Goal: Task Accomplishment & Management: Complete application form

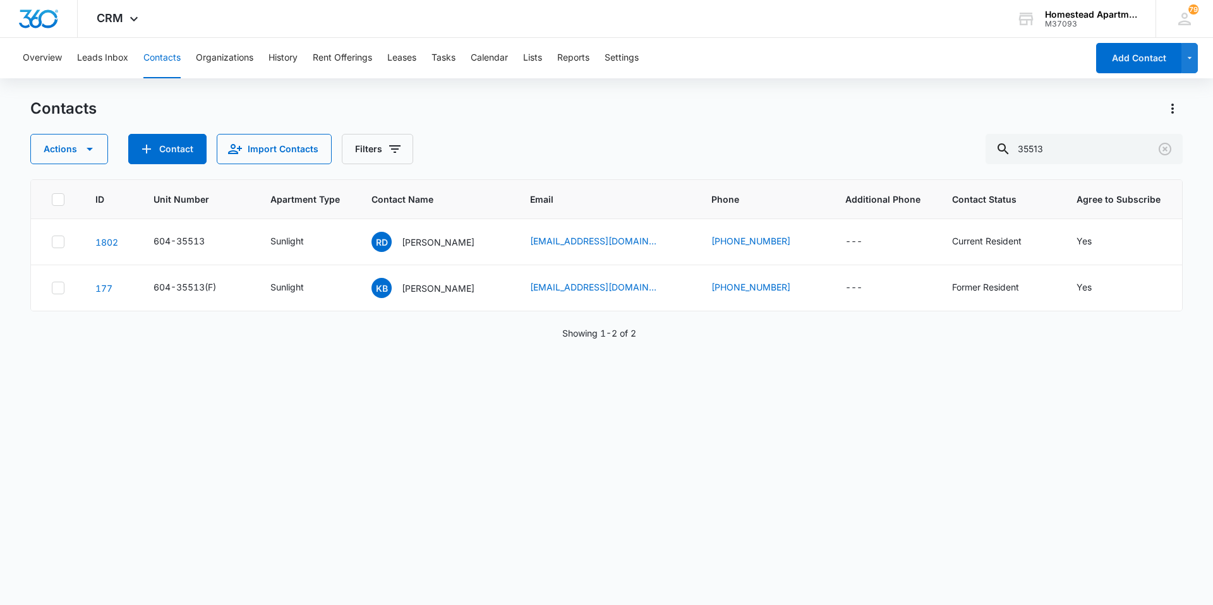
drag, startPoint x: 964, startPoint y: 153, endPoint x: 816, endPoint y: 153, distance: 148.4
click at [816, 153] on div "Actions Contact Import Contacts Filters 35513" at bounding box center [606, 149] width 1152 height 30
click at [449, 59] on button "Tasks" at bounding box center [443, 58] width 24 height 40
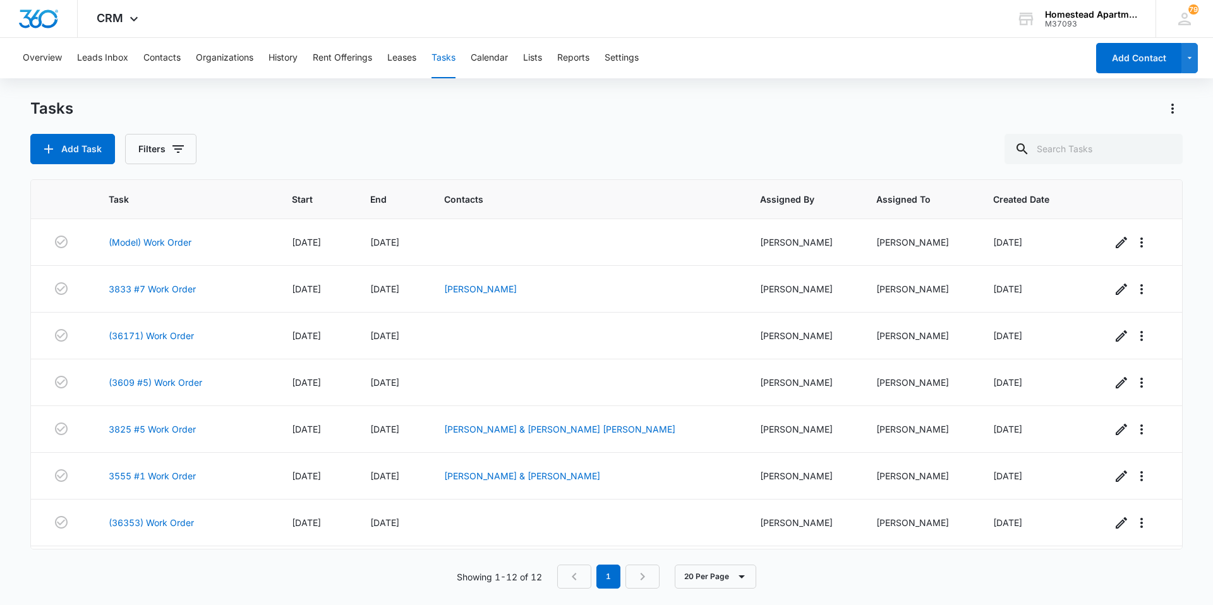
click at [70, 174] on div "Tasks Add Task Filters Task Start End Contacts Assigned By Assigned To Created …" at bounding box center [606, 351] width 1152 height 505
click at [81, 152] on button "Add Task" at bounding box center [72, 149] width 85 height 30
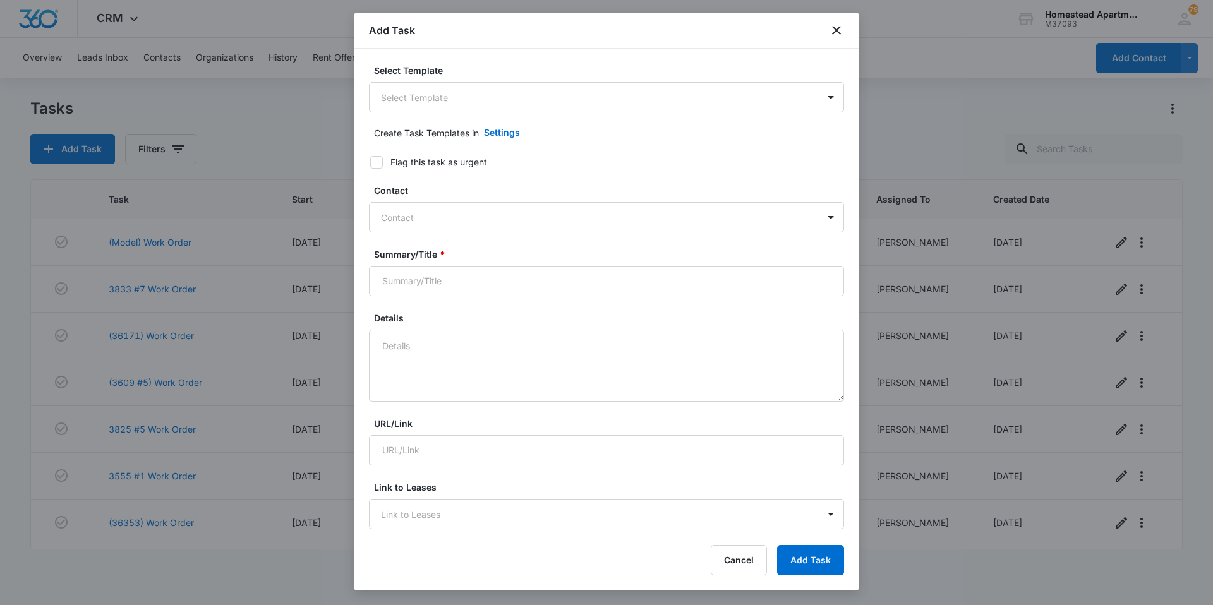
click at [479, 107] on body "CRM Apps Reputation Websites Forms CRM Email Social Content Intelligence Files …" at bounding box center [606, 302] width 1213 height 605
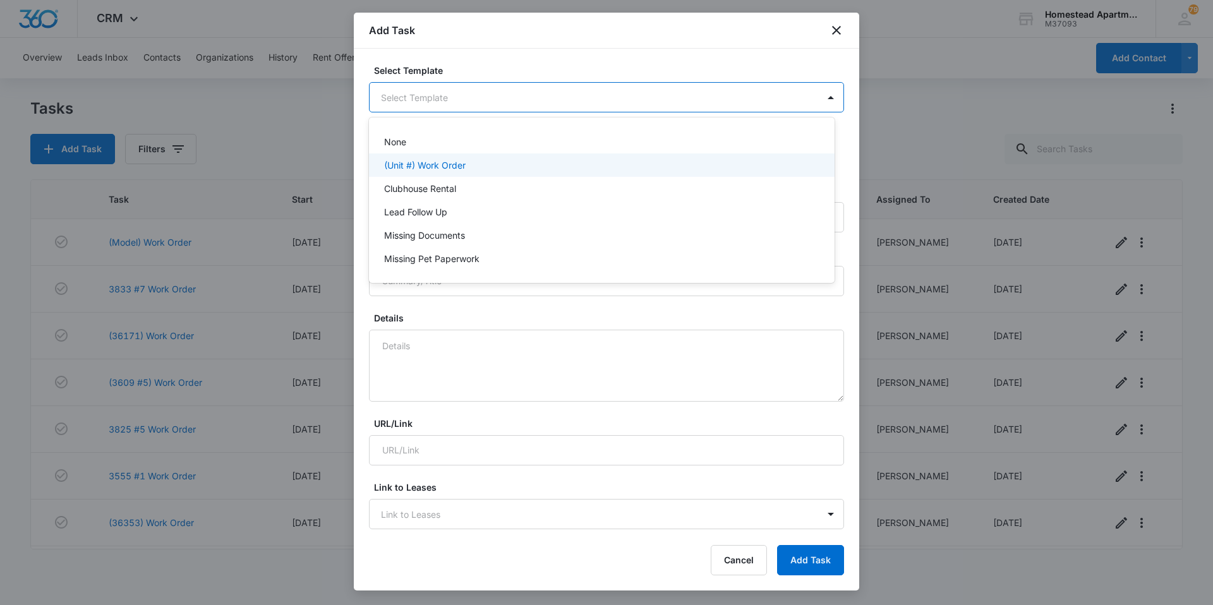
click at [435, 167] on p "(Unit #) Work Order" at bounding box center [424, 165] width 81 height 13
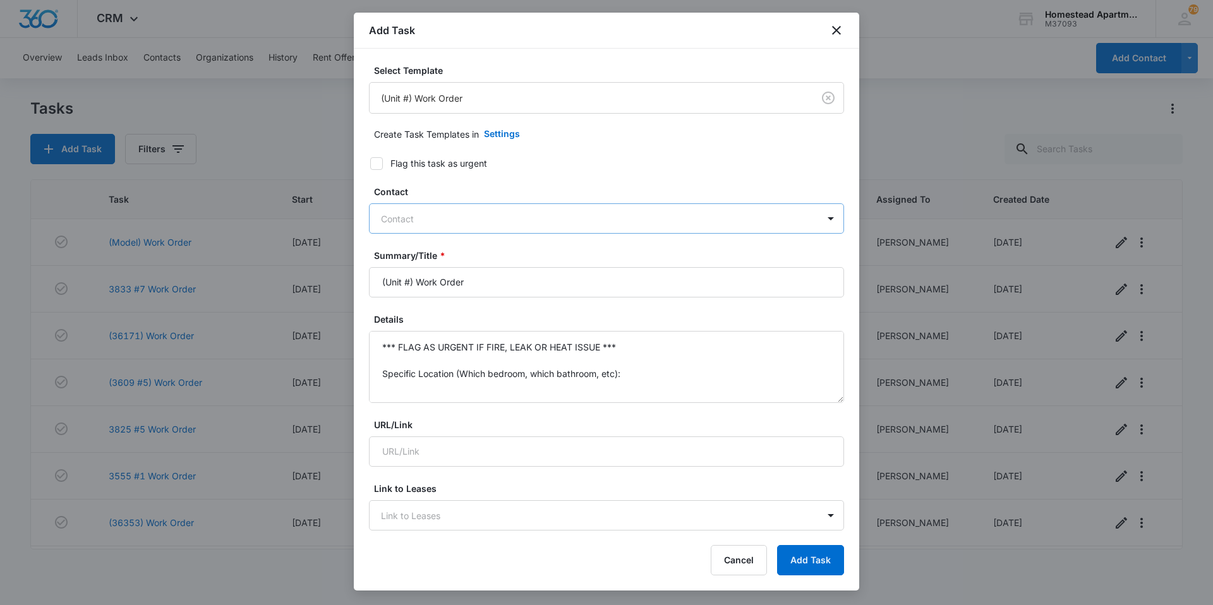
click at [416, 224] on div at bounding box center [599, 219] width 436 height 16
type input "indy"
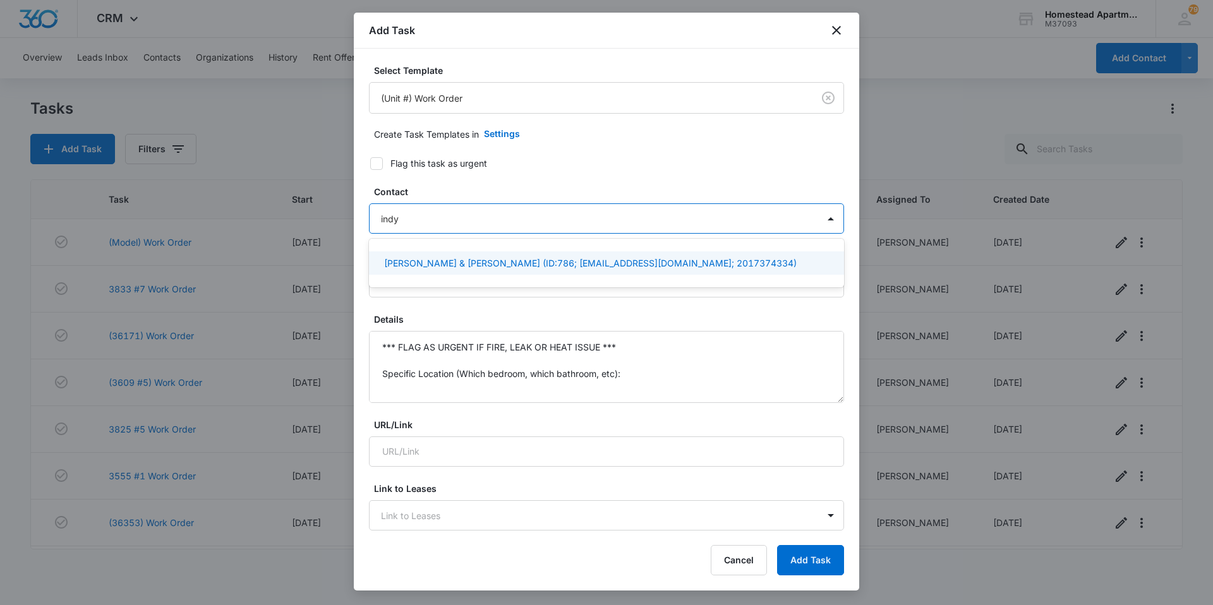
click at [435, 268] on p "[PERSON_NAME] & [PERSON_NAME] (ID:786; [EMAIL_ADDRESS][DOMAIN_NAME]; 2017374334)" at bounding box center [590, 262] width 412 height 13
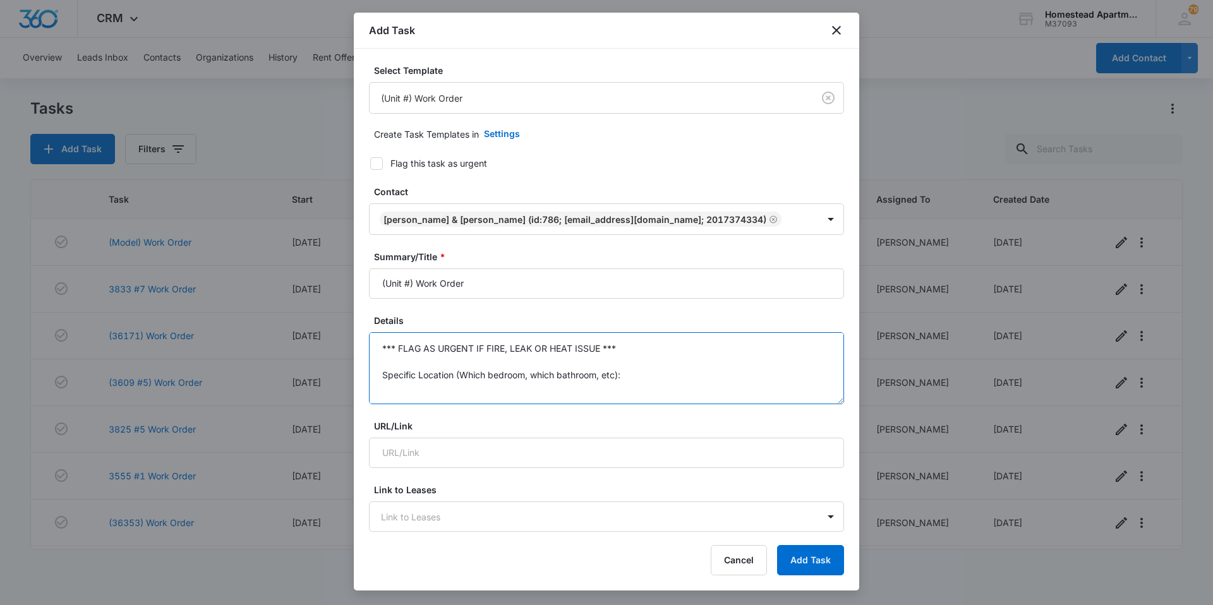
click at [459, 356] on textarea "*** FLAG AS URGENT IF FIRE, LEAK OR HEAT ISSUE *** Specific Location (Which bed…" at bounding box center [606, 368] width 475 height 72
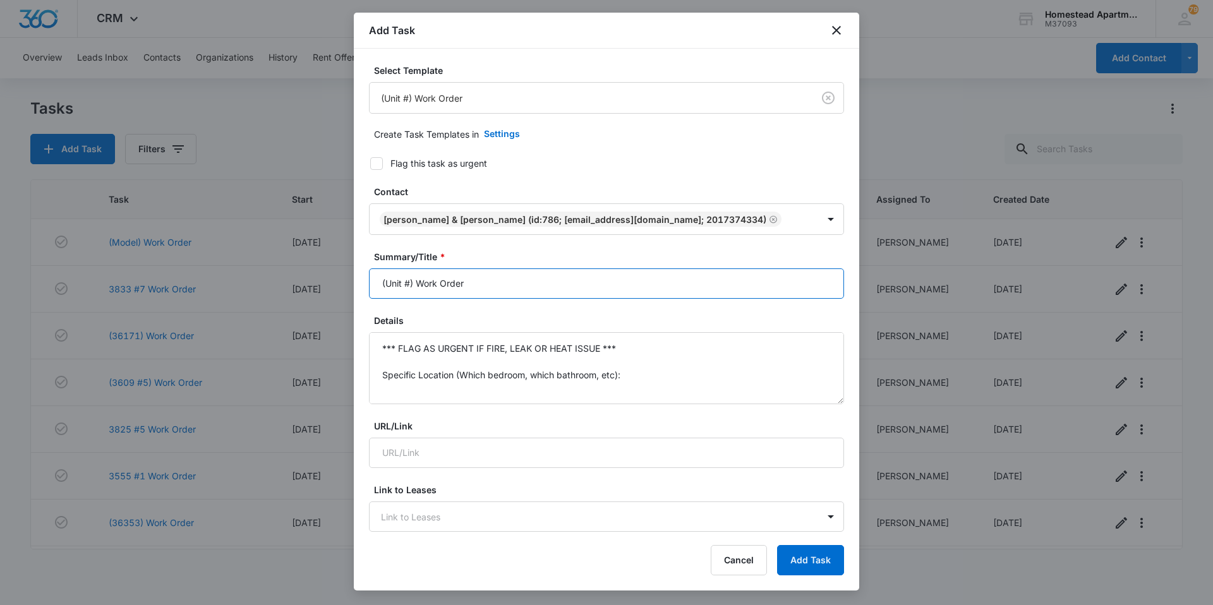
drag, startPoint x: 417, startPoint y: 285, endPoint x: 356, endPoint y: 282, distance: 60.7
click at [356, 282] on div "Select Template (Unit #) Work Order Create Task Templates in Settings Flag this…" at bounding box center [606, 291] width 505 height 484
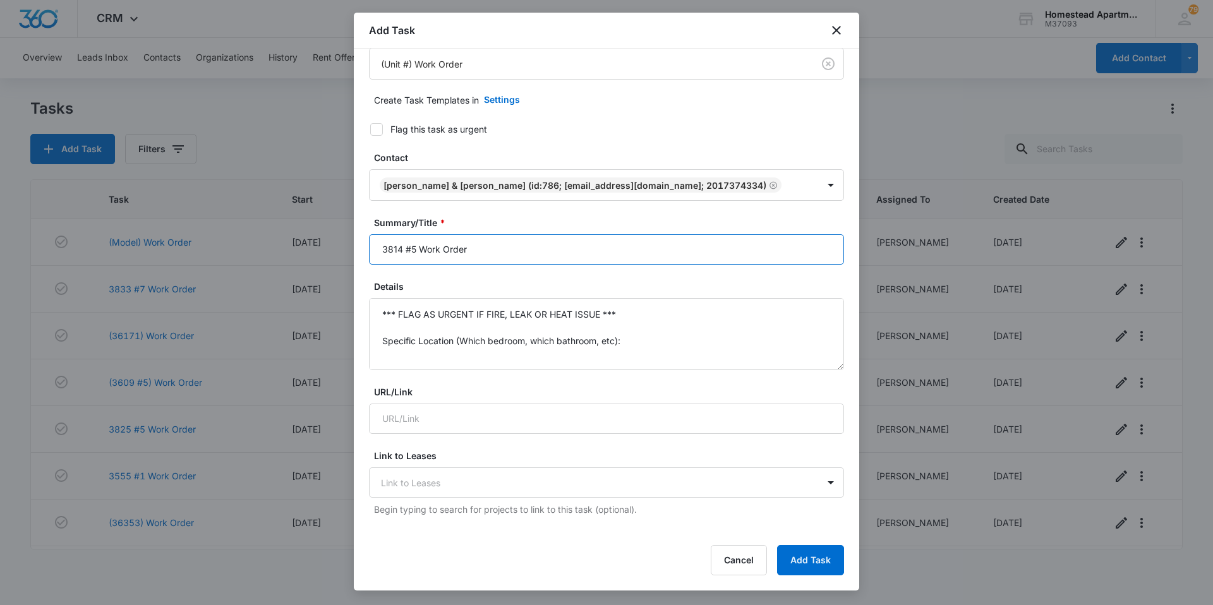
scroll to position [126, 0]
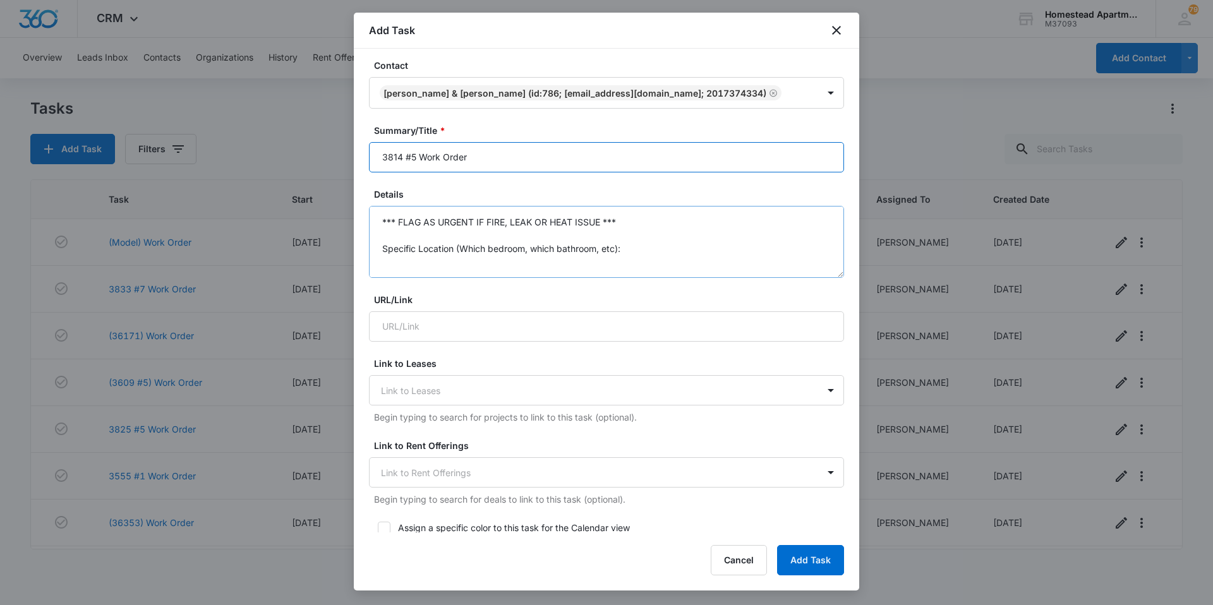
type input "3814 #5 Work Order"
click at [433, 242] on textarea "*** FLAG AS URGENT IF FIRE, LEAK OR HEAT ISSUE *** Specific Location (Which bed…" at bounding box center [606, 242] width 475 height 72
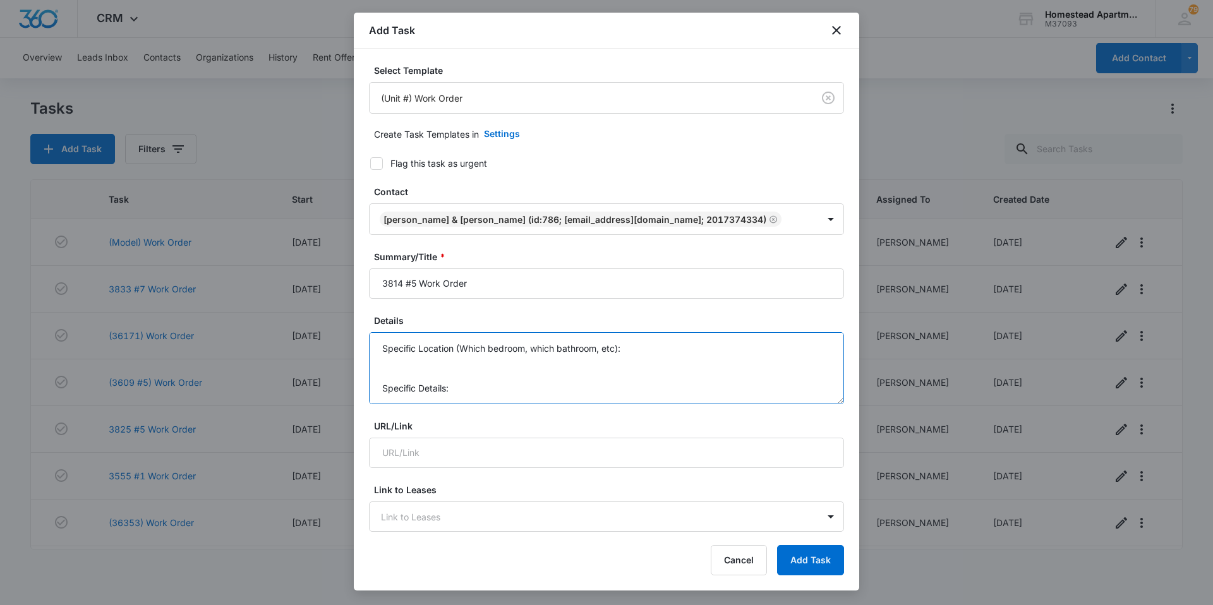
scroll to position [0, 0]
drag, startPoint x: 403, startPoint y: 350, endPoint x: 354, endPoint y: 296, distance: 72.9
click at [354, 296] on div "Select Template (Unit #) Work Order Create Task Templates in Settings Flag this…" at bounding box center [606, 291] width 505 height 484
click at [416, 392] on textarea "*** FLAG AS URGENT IF FIRE, LEAK OR HEAT ISSUE *** Specific Location (Which bed…" at bounding box center [606, 368] width 475 height 72
drag, startPoint x: 415, startPoint y: 388, endPoint x: 352, endPoint y: 291, distance: 115.1
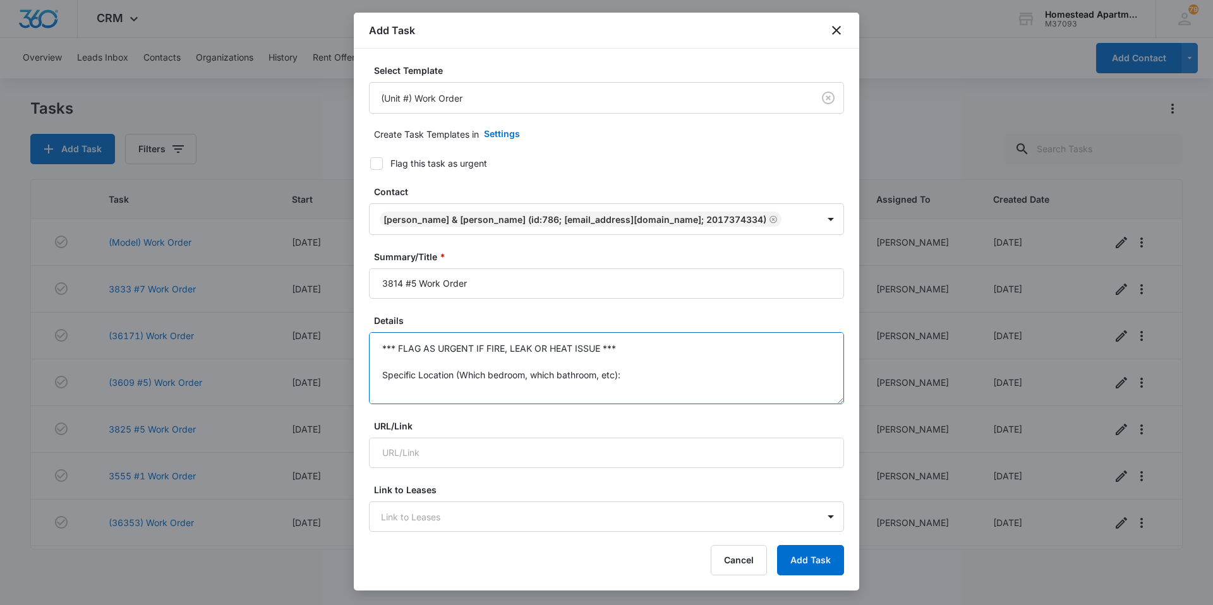
click at [352, 291] on body "CRM Apps Reputation Websites Forms CRM Email Social Content Intelligence Files …" at bounding box center [606, 302] width 1213 height 605
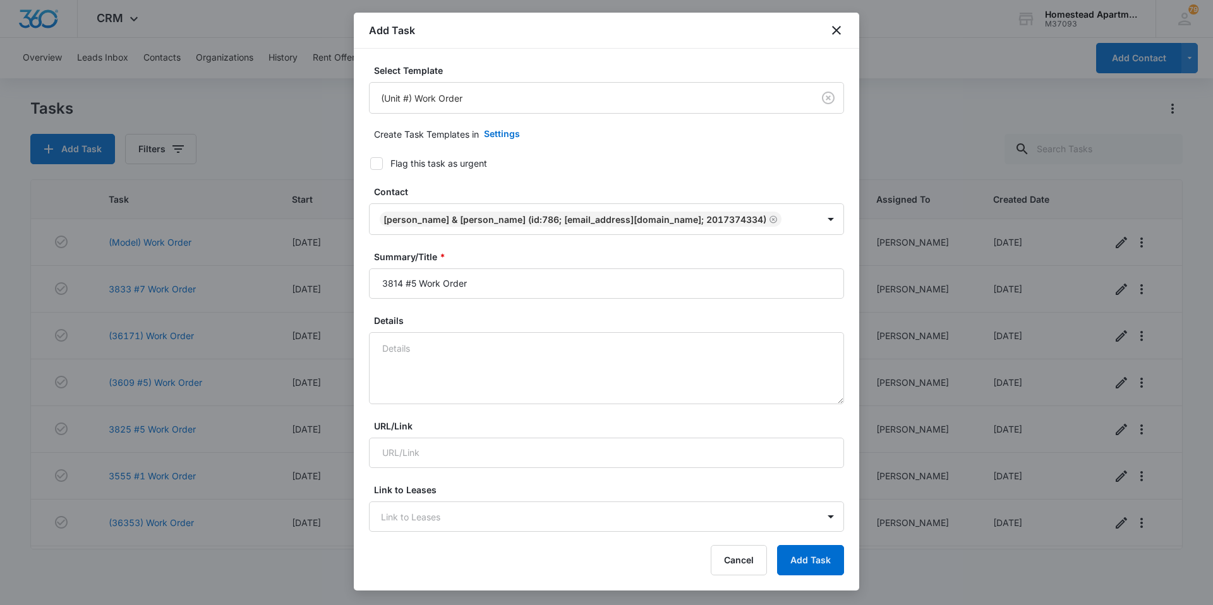
click at [460, 416] on form "Select Template (Unit #) Work Order Create Task Templates in Settings Flag this…" at bounding box center [606, 617] width 475 height 1106
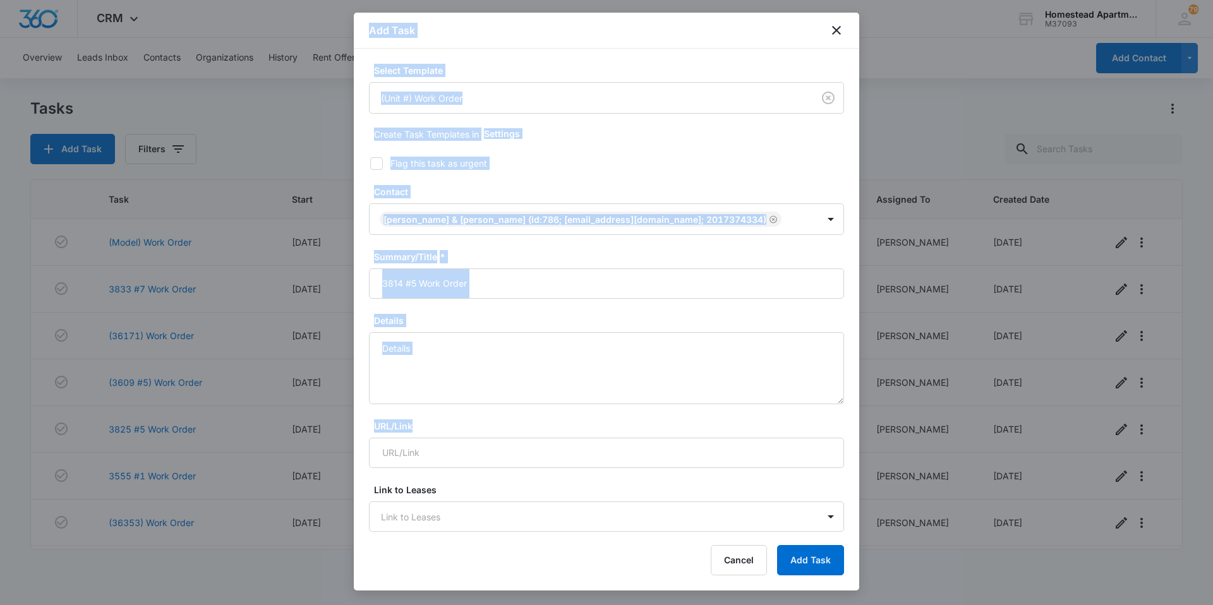
drag, startPoint x: 416, startPoint y: 423, endPoint x: 348, endPoint y: 419, distance: 68.3
click at [348, 419] on body "CRM Apps Reputation Websites Forms CRM Email Social Content Intelligence Files …" at bounding box center [606, 302] width 1213 height 605
drag, startPoint x: 348, startPoint y: 419, endPoint x: 446, endPoint y: 363, distance: 112.9
click at [446, 363] on textarea "Details" at bounding box center [606, 368] width 475 height 72
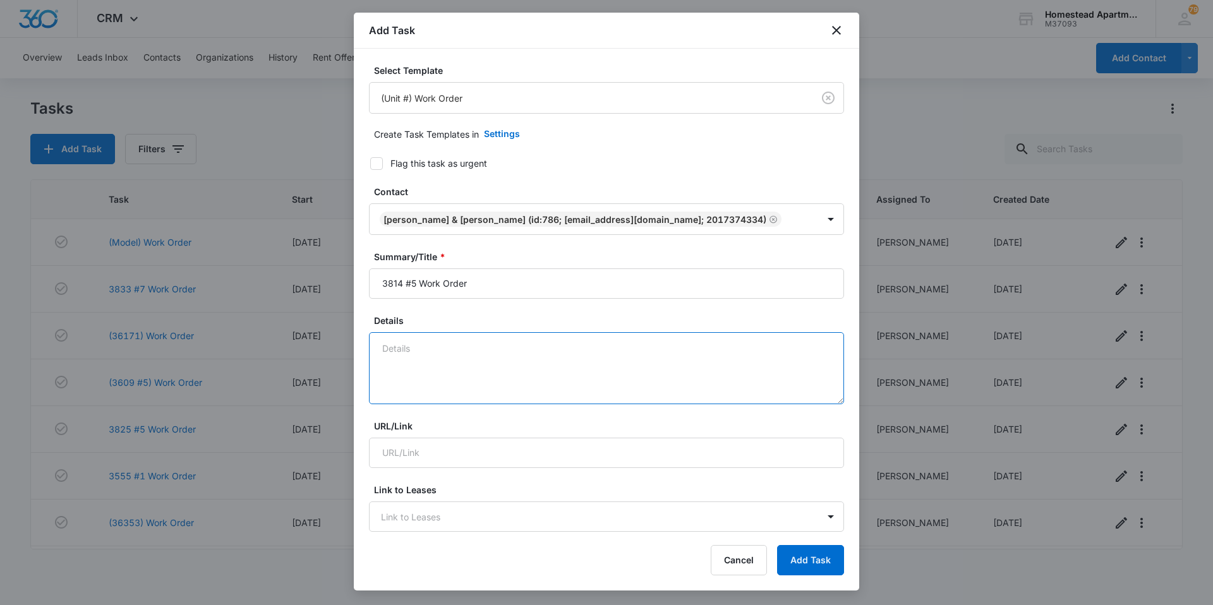
type textarea "U"
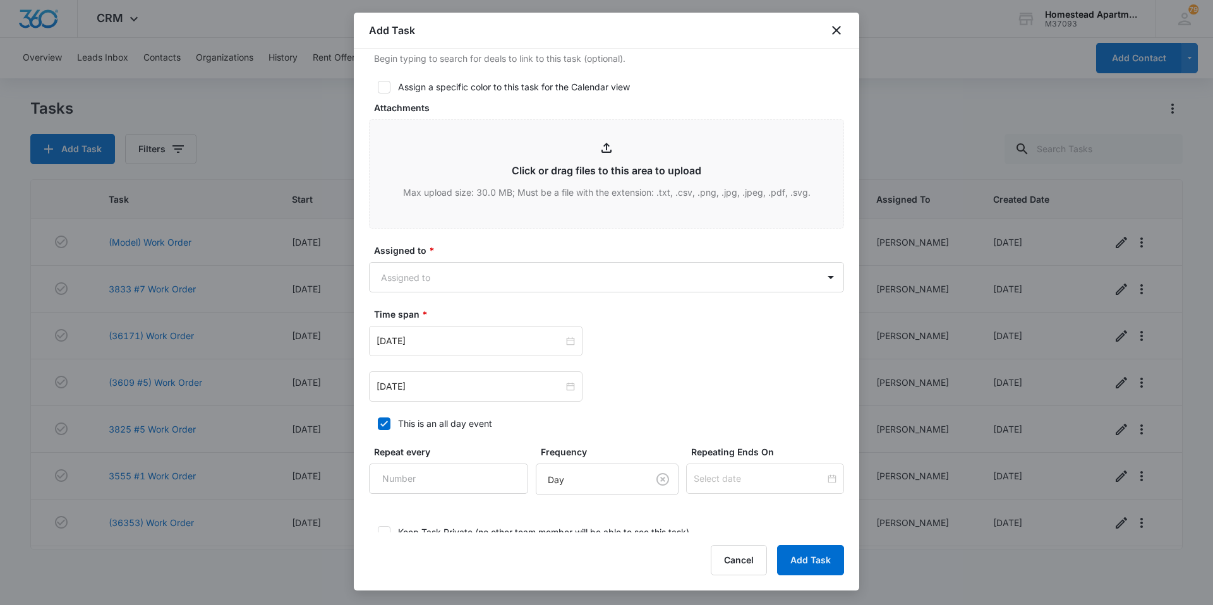
scroll to position [568, 0]
type textarea "Leaking under kitchen sink. [GEOGRAPHIC_DATA]: [PHONE_NUMBER]"
click at [430, 281] on body "CRM Apps Reputation Websites Forms CRM Email Social Content Intelligence Files …" at bounding box center [606, 302] width 1213 height 605
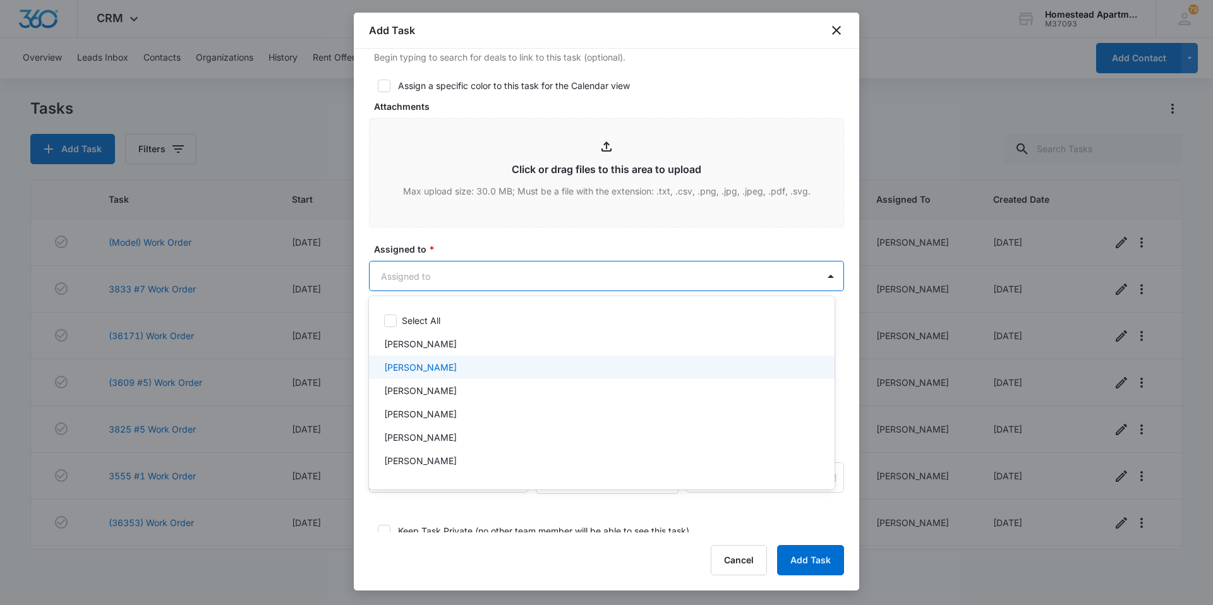
click at [469, 371] on div "[PERSON_NAME]" at bounding box center [600, 367] width 433 height 13
click at [500, 230] on div at bounding box center [606, 302] width 1213 height 605
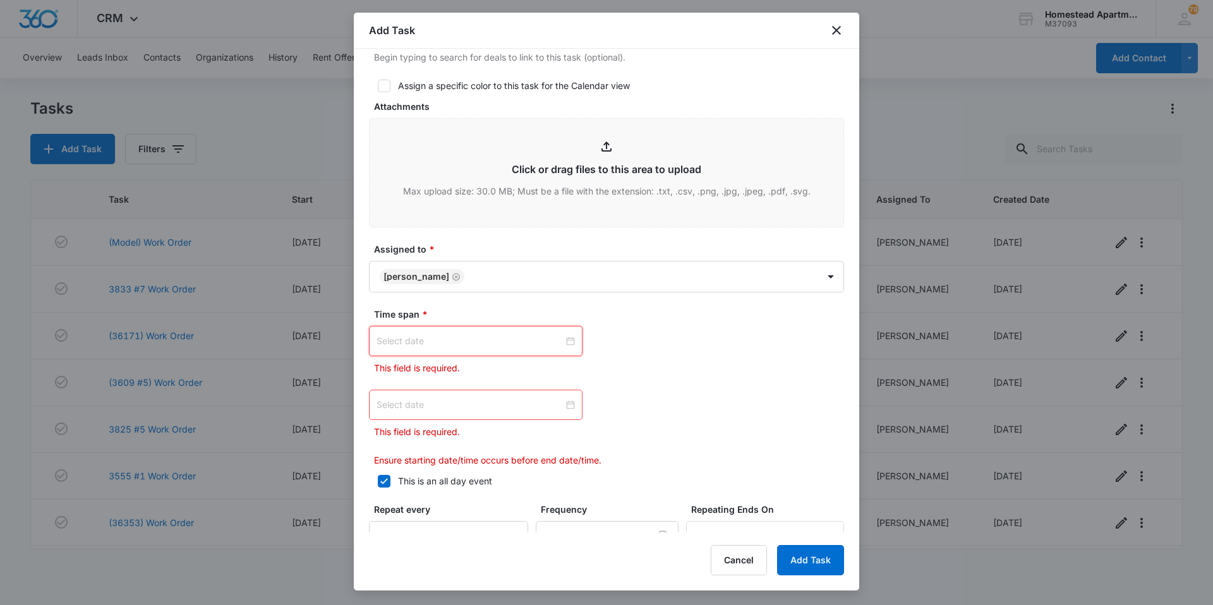
click at [505, 344] on input at bounding box center [469, 341] width 187 height 14
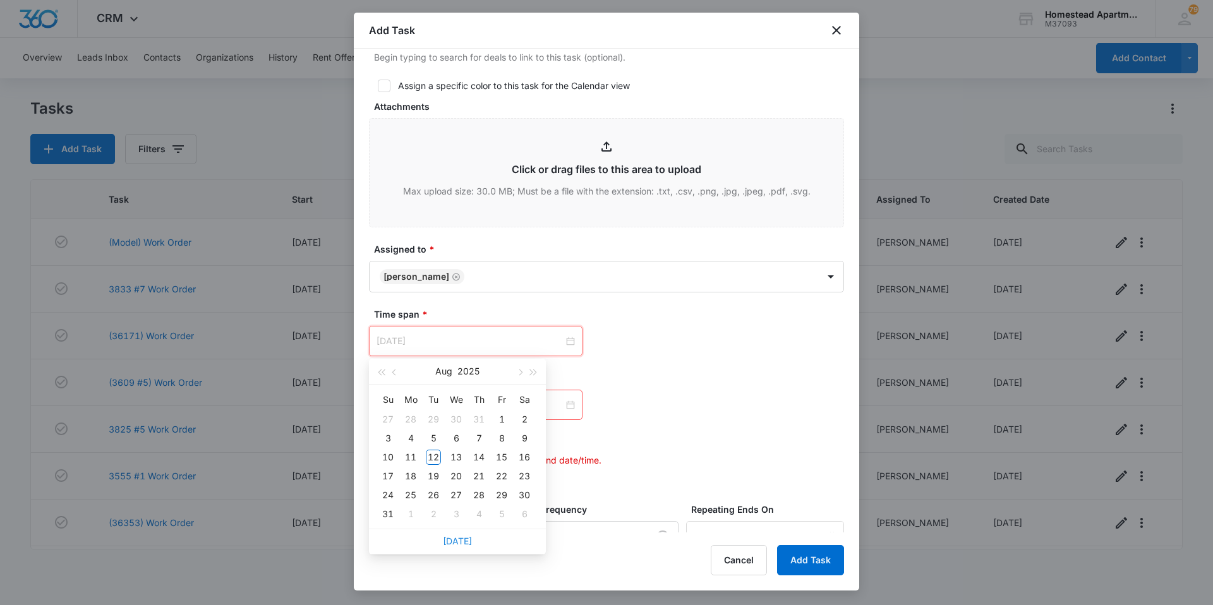
type input "[DATE]"
click at [460, 540] on link "[DATE]" at bounding box center [457, 541] width 29 height 11
type input "[DATE]"
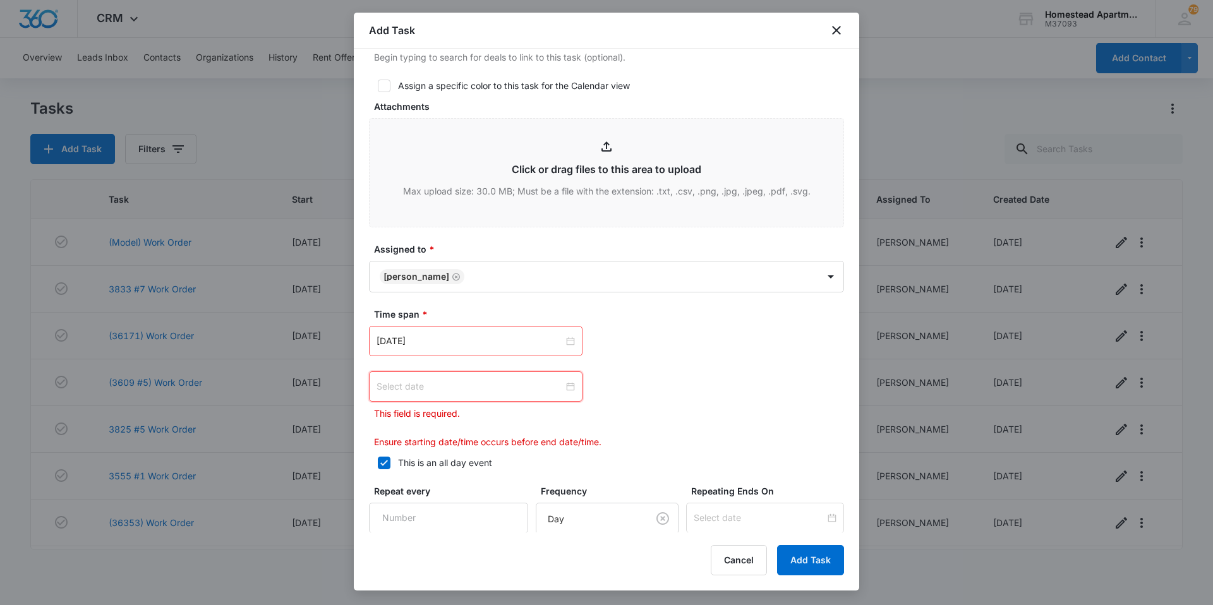
click at [458, 391] on input at bounding box center [469, 387] width 187 height 14
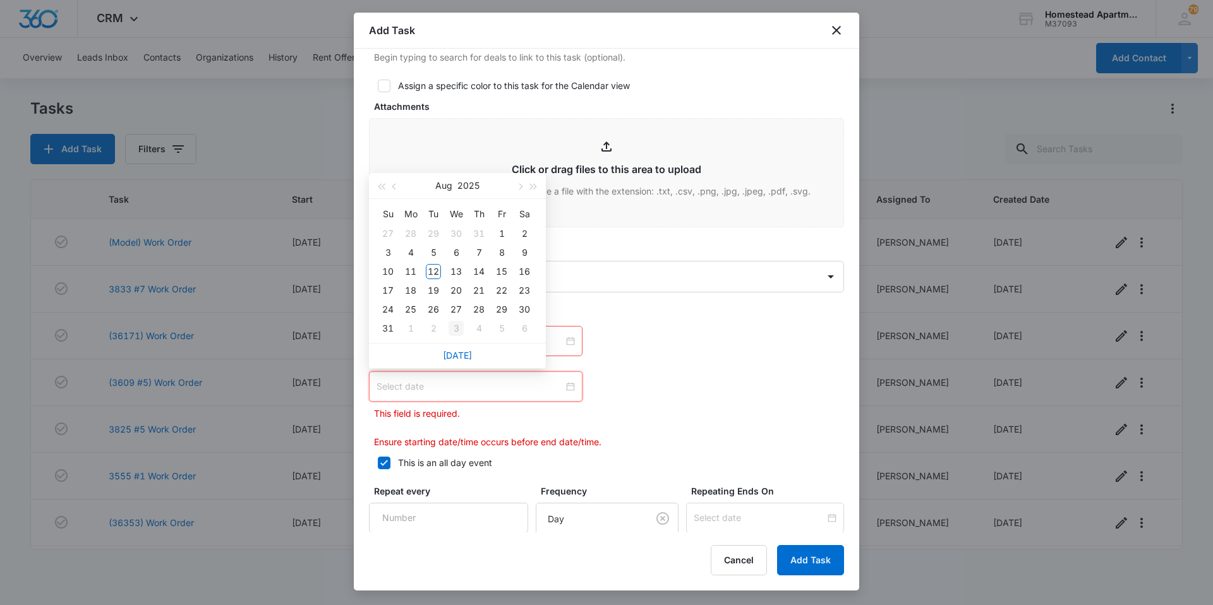
type input "[DATE]"
click at [458, 354] on link "[DATE]" at bounding box center [457, 355] width 29 height 11
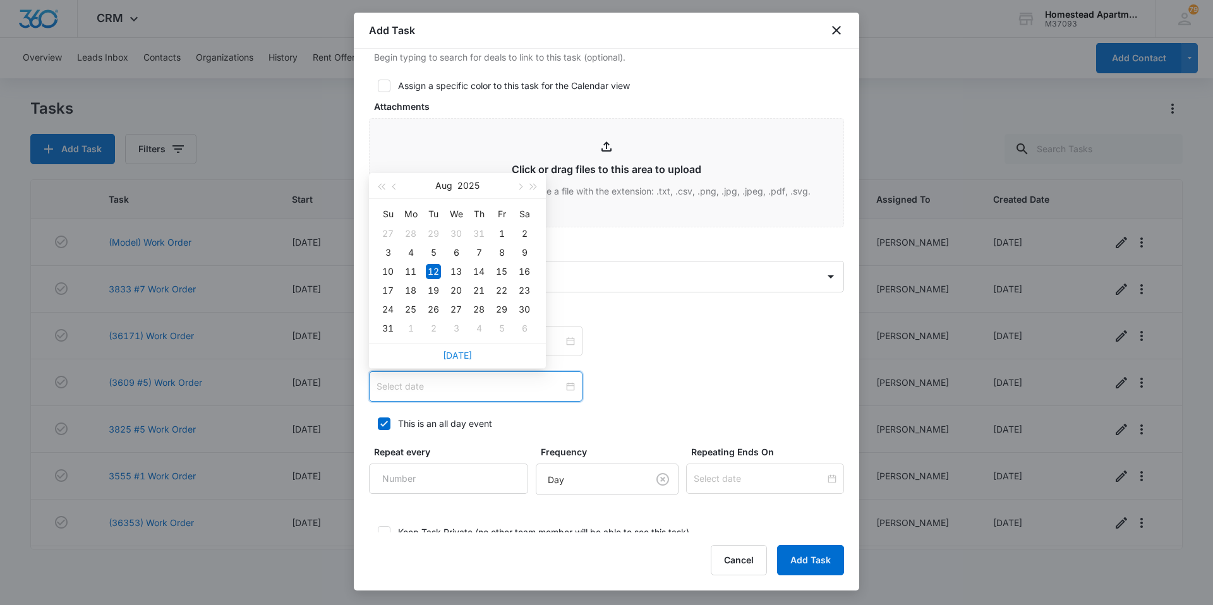
type input "[DATE]"
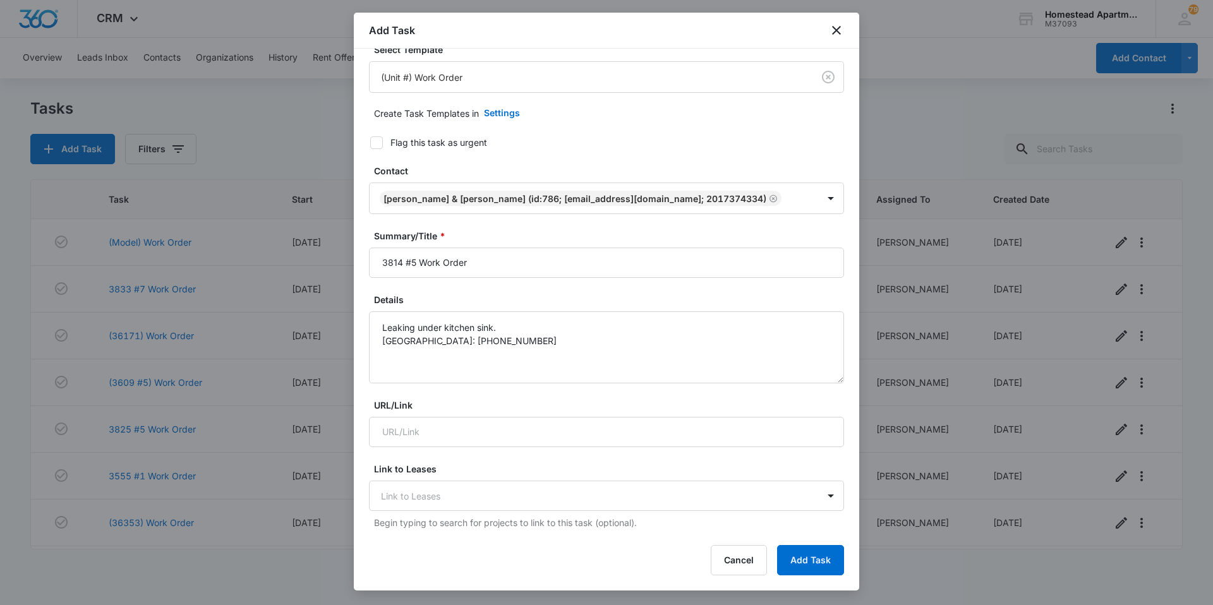
scroll to position [0, 0]
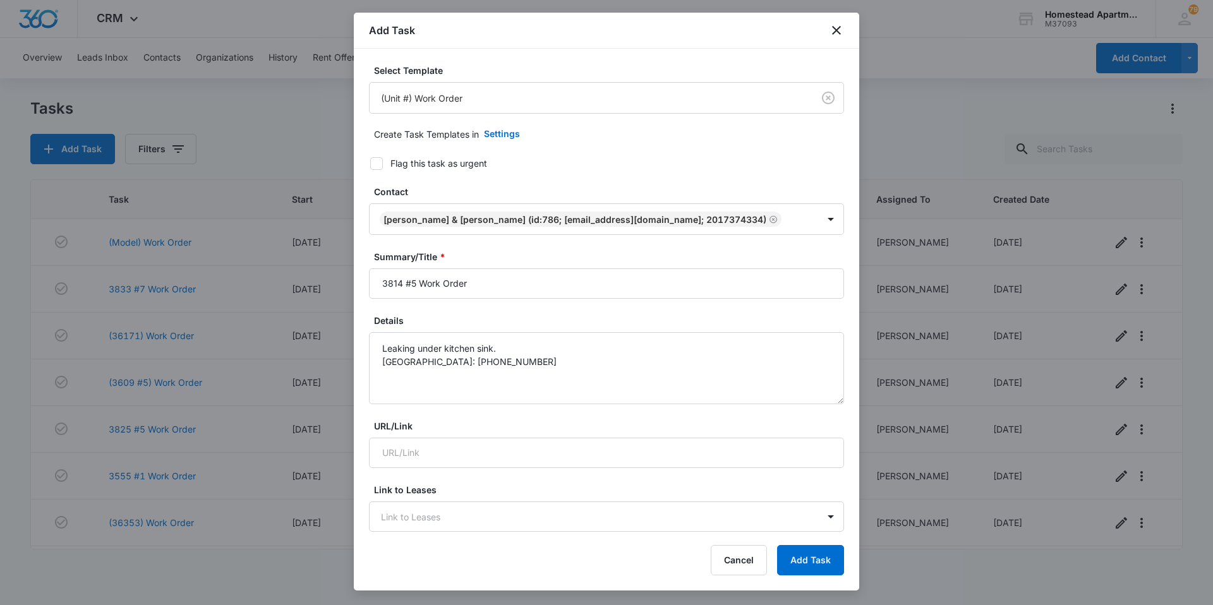
click at [377, 162] on icon at bounding box center [376, 163] width 11 height 11
click at [370, 162] on input "Flag this task as urgent" at bounding box center [365, 163] width 9 height 9
checkbox input "true"
click at [603, 349] on textarea "Leaking under kitchen sink. [GEOGRAPHIC_DATA]: [PHONE_NUMBER]" at bounding box center [606, 368] width 475 height 72
drag, startPoint x: 824, startPoint y: 556, endPoint x: 833, endPoint y: 546, distance: 13.4
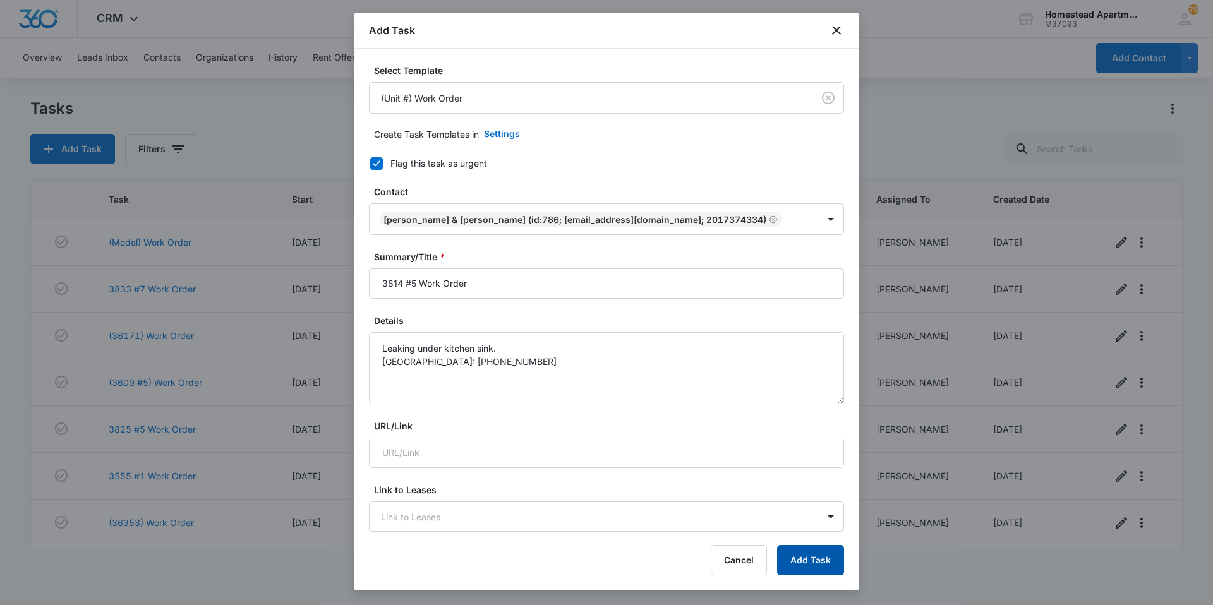
click at [829, 549] on button "Add Task" at bounding box center [810, 560] width 67 height 30
